Goal: Browse casually

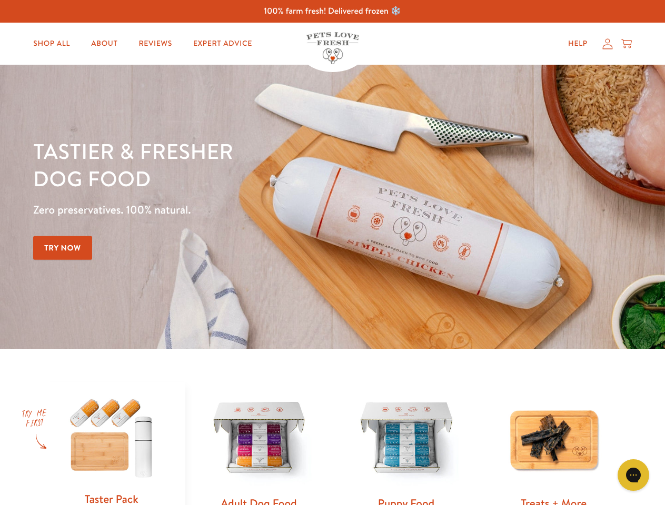
click at [332, 253] on div "Tastier & fresher dog food Zero preservatives. 100% natural. Try Now" at bounding box center [232, 206] width 399 height 139
click at [633, 475] on icon "Gorgias live chat" at bounding box center [633, 475] width 10 height 10
